Goal: Information Seeking & Learning: Learn about a topic

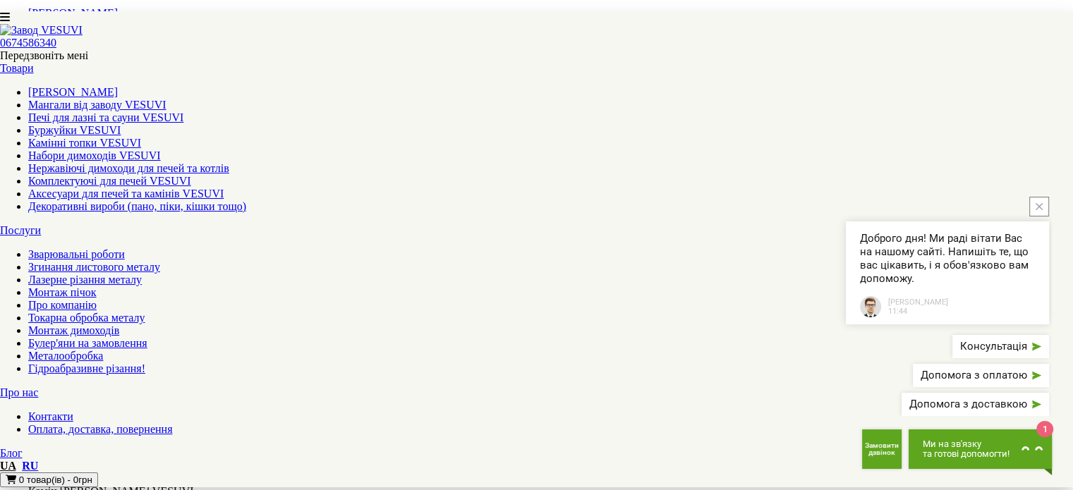
scroll to position [423, 0]
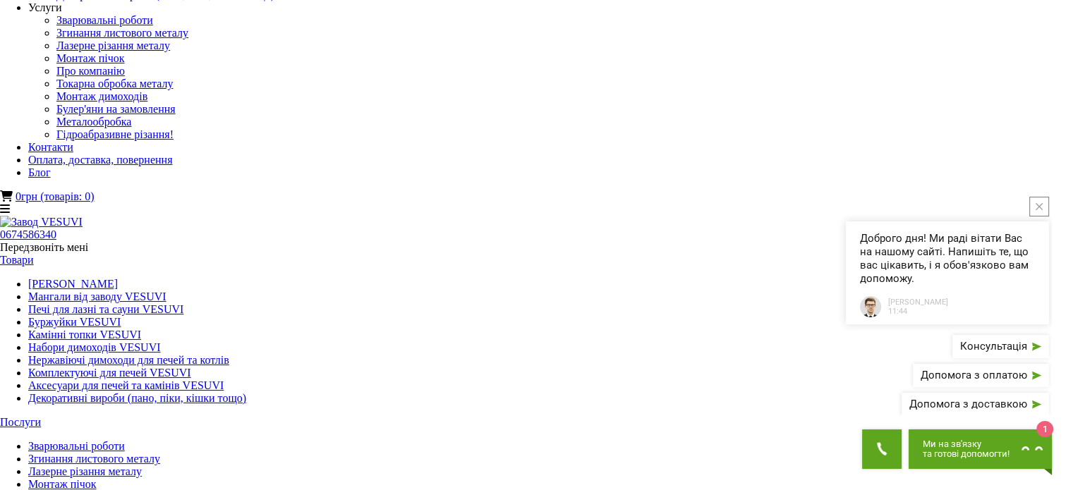
scroll to position [0, 0]
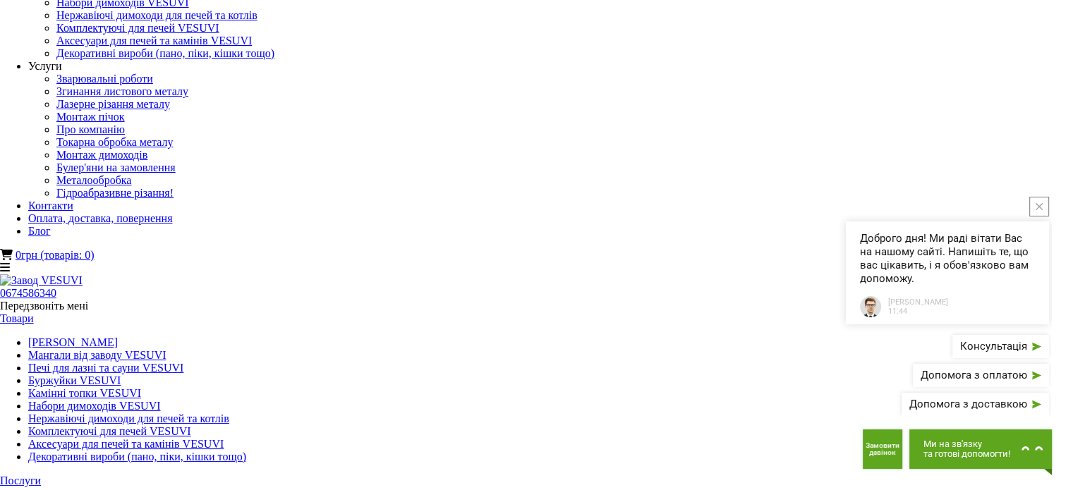
scroll to position [71, 0]
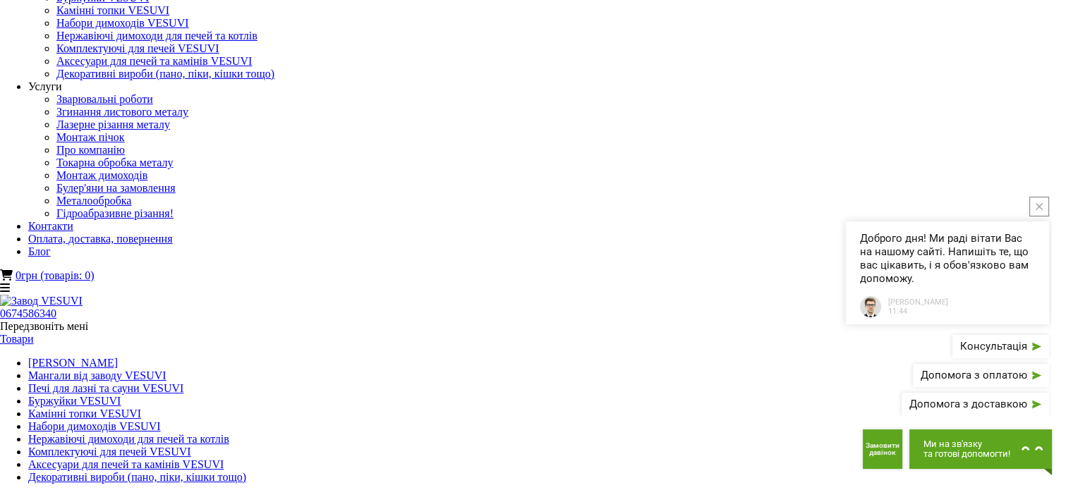
click at [1042, 208] on button "close button" at bounding box center [1039, 207] width 20 height 20
